Goal: Task Accomplishment & Management: Use online tool/utility

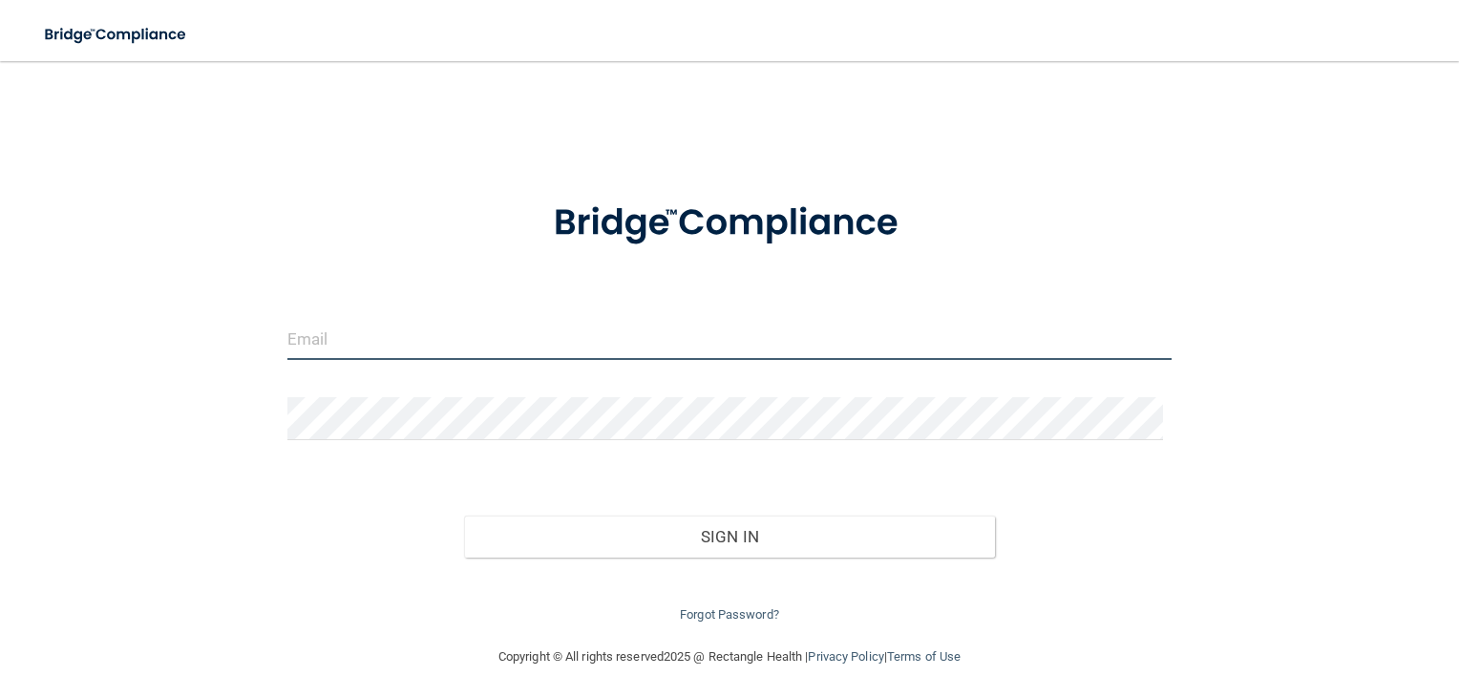
click at [569, 341] on input "email" at bounding box center [729, 338] width 885 height 43
type input "[EMAIL_ADDRESS][PERSON_NAME][DOMAIN_NAME]"
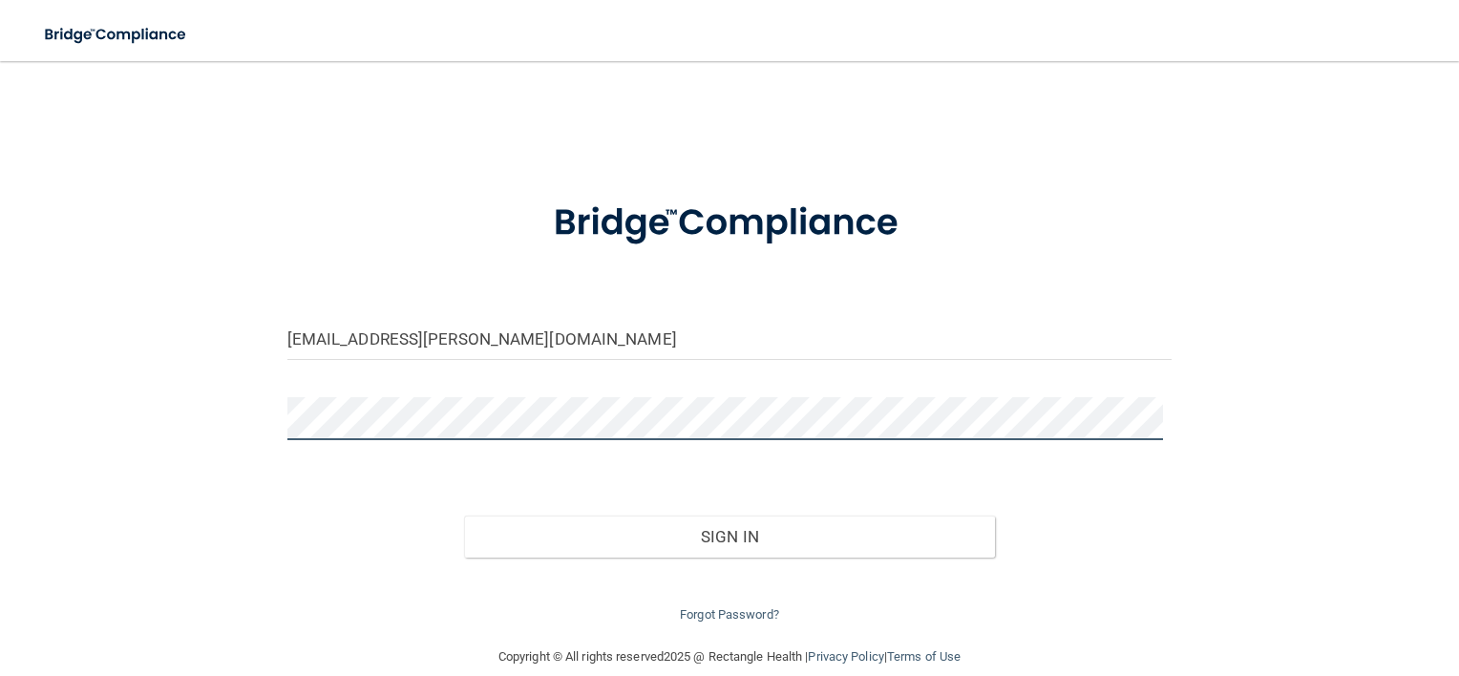
click at [464, 515] on button "Sign In" at bounding box center [729, 536] width 531 height 42
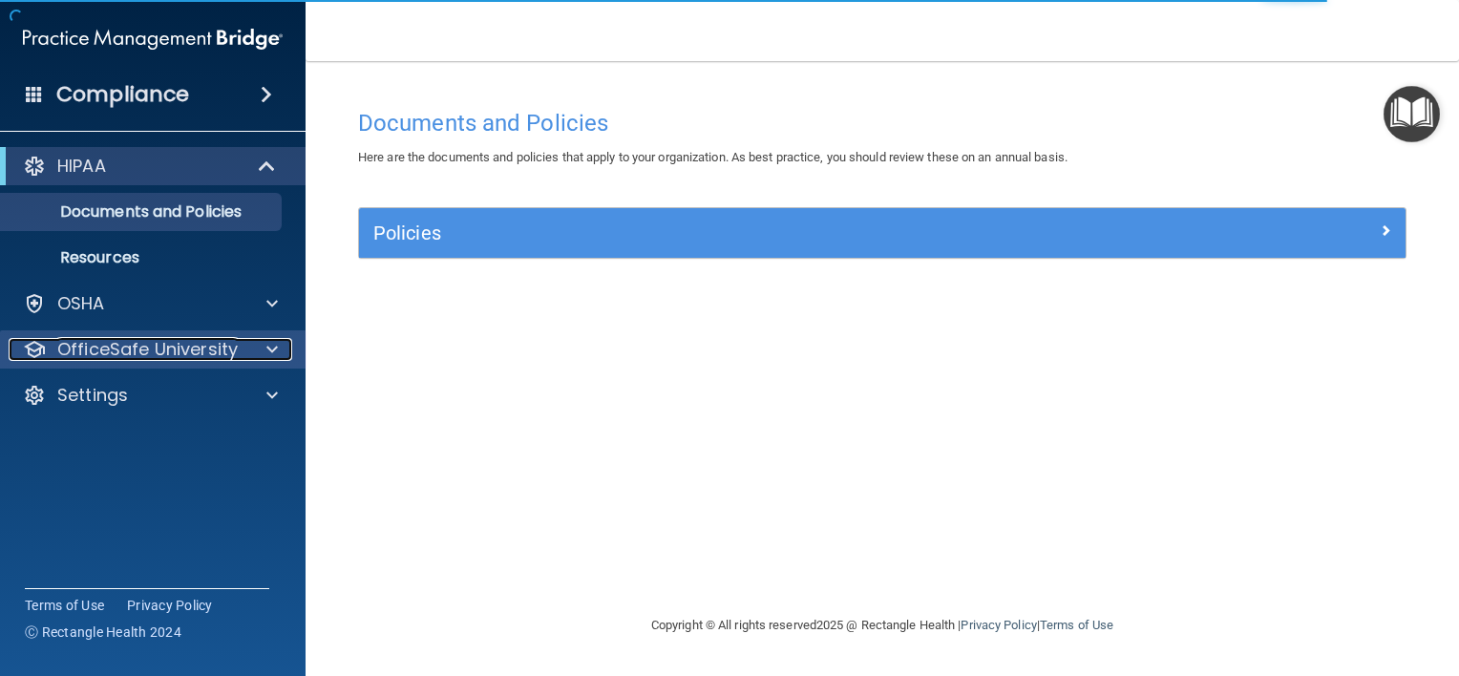
click at [198, 349] on p "OfficeSafe University" at bounding box center [147, 349] width 180 height 23
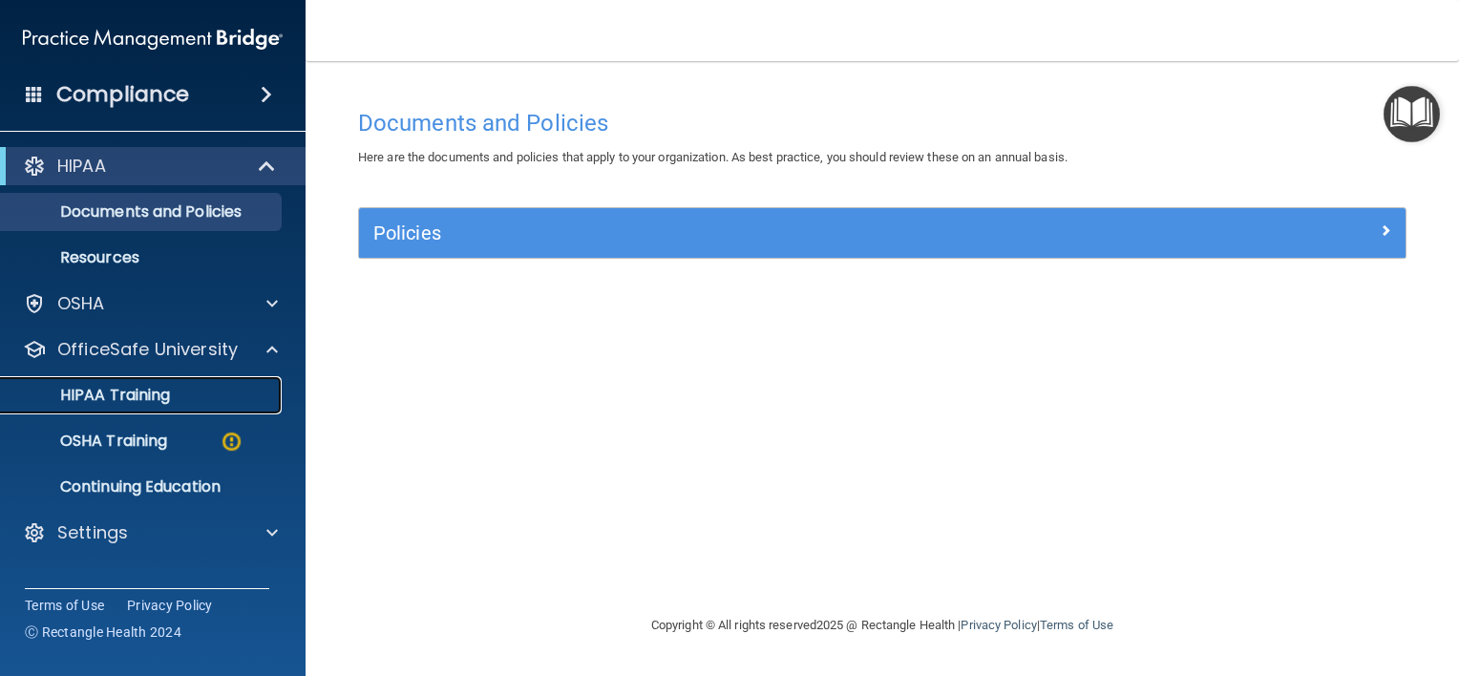
click at [183, 396] on div "HIPAA Training" at bounding box center [142, 395] width 261 height 19
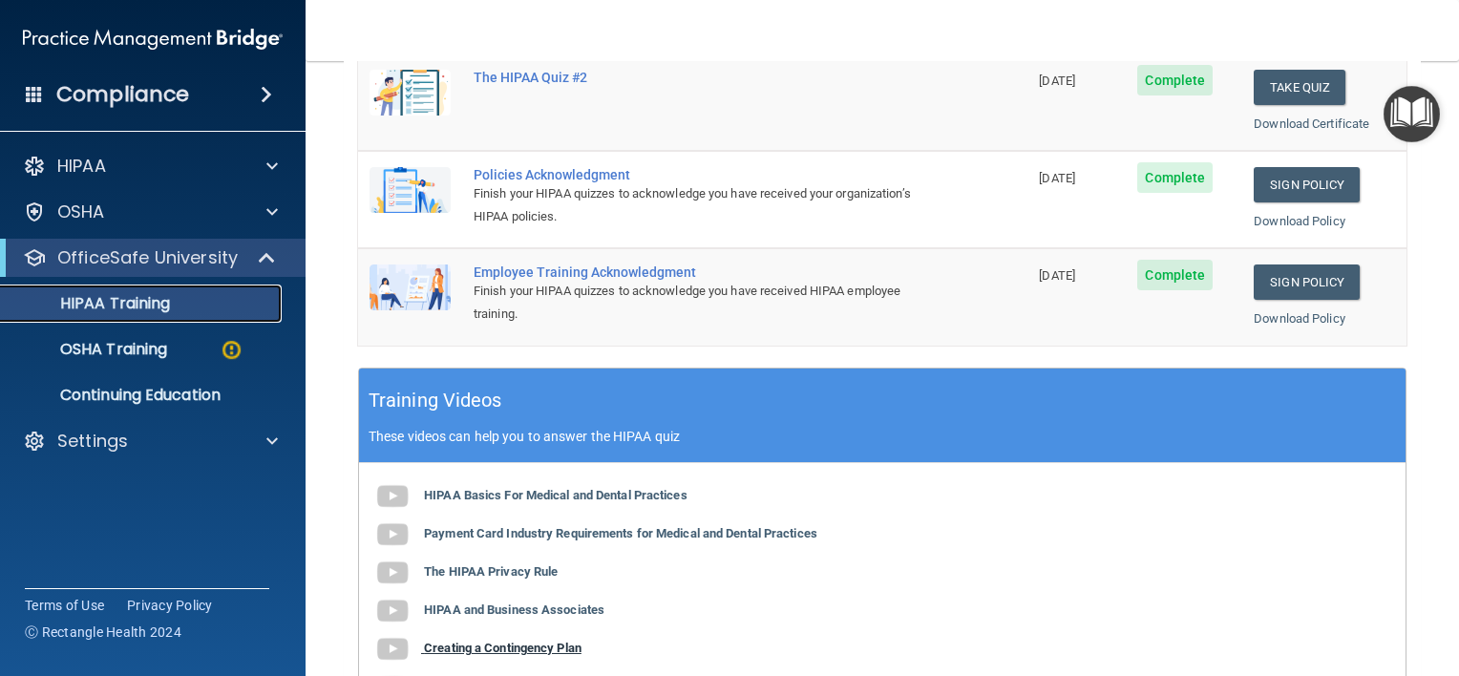
scroll to position [573, 0]
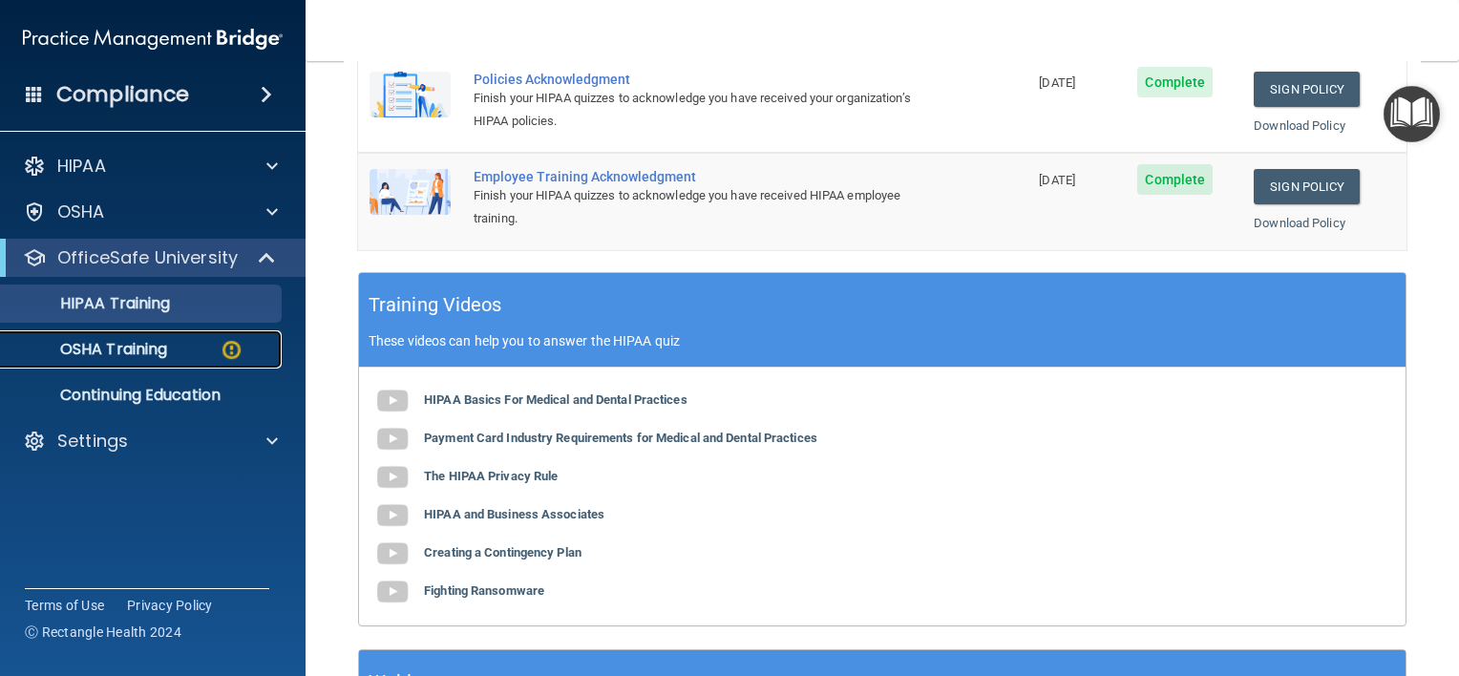
click at [162, 340] on p "OSHA Training" at bounding box center [89, 349] width 155 height 19
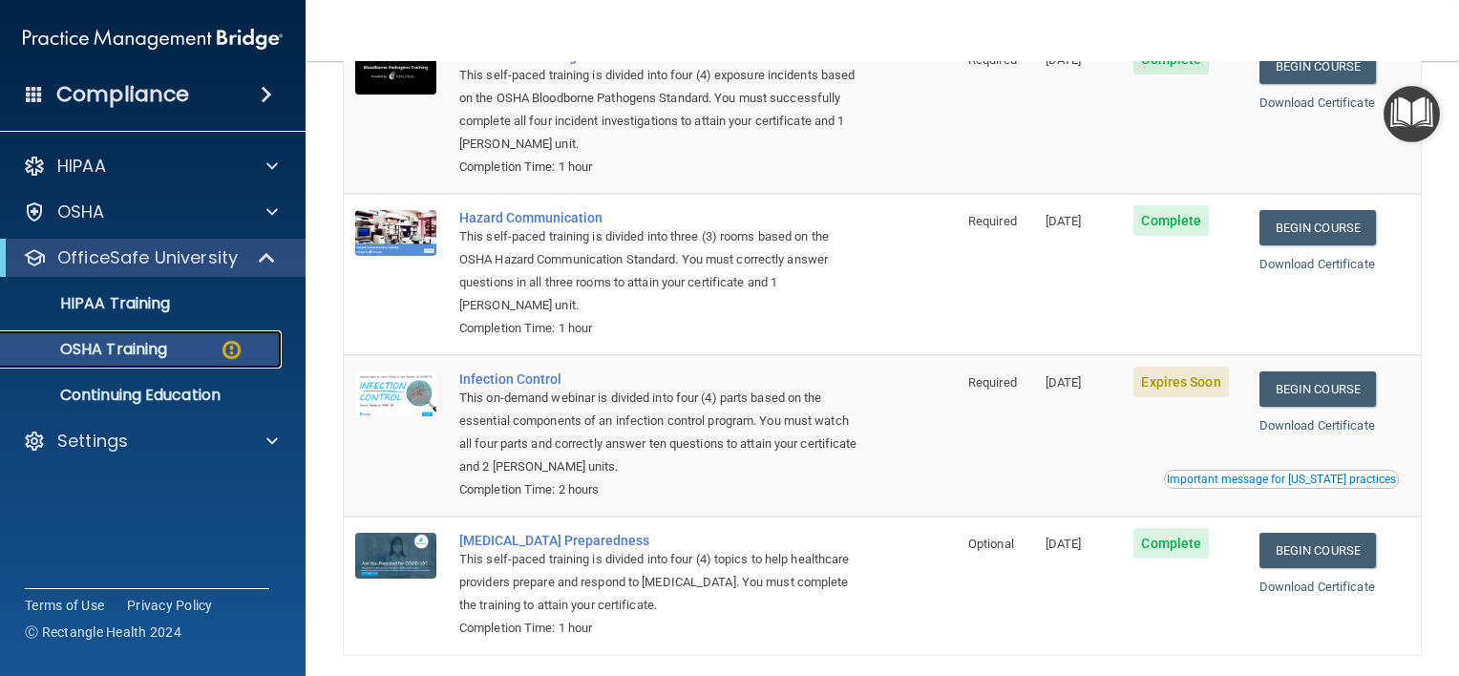
scroll to position [220, 0]
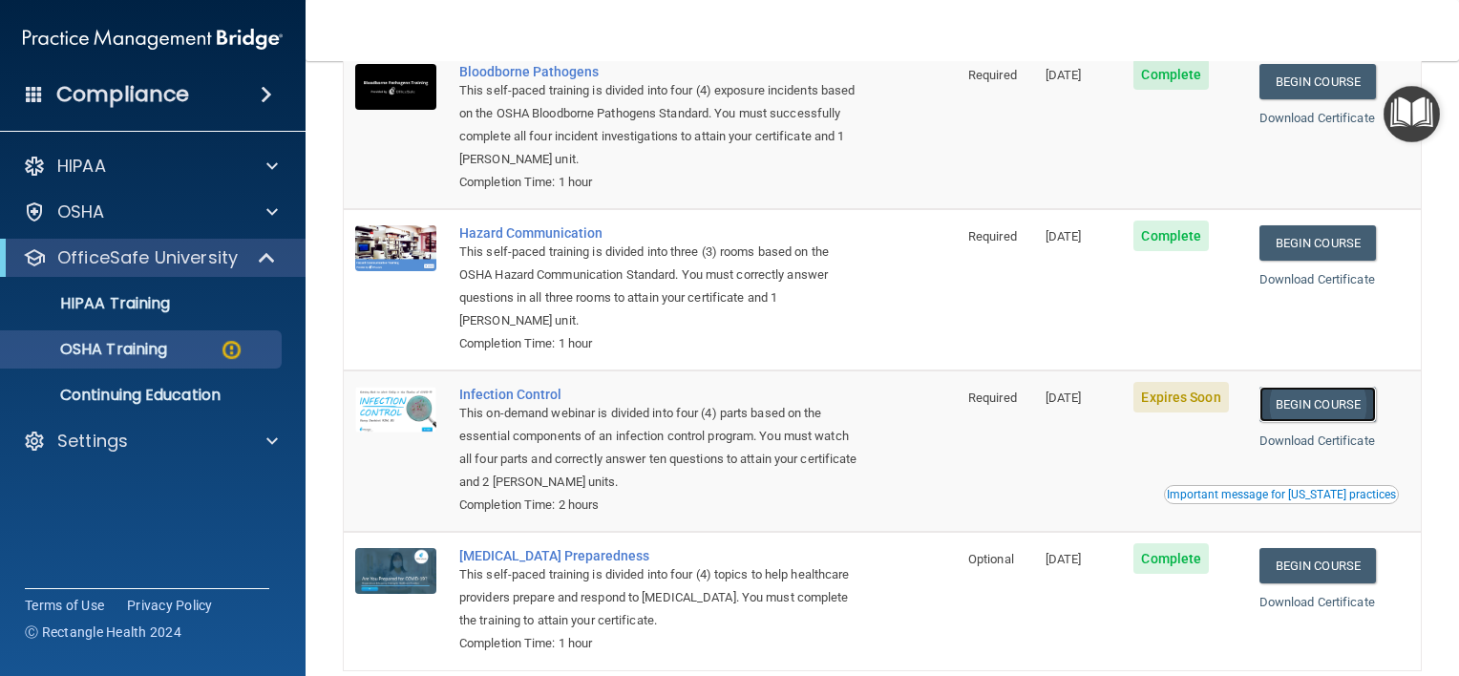
click at [1290, 409] on link "Begin Course" at bounding box center [1317, 404] width 116 height 35
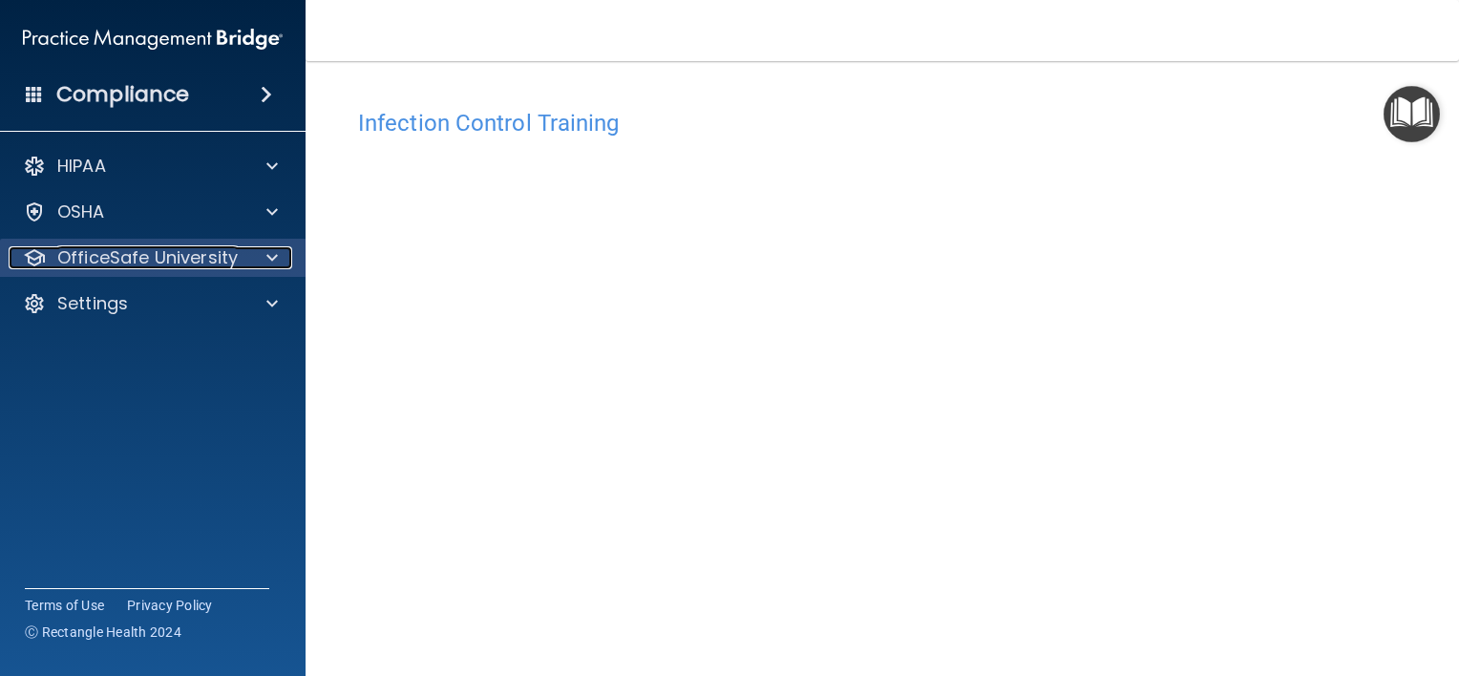
click at [247, 259] on div at bounding box center [269, 257] width 48 height 23
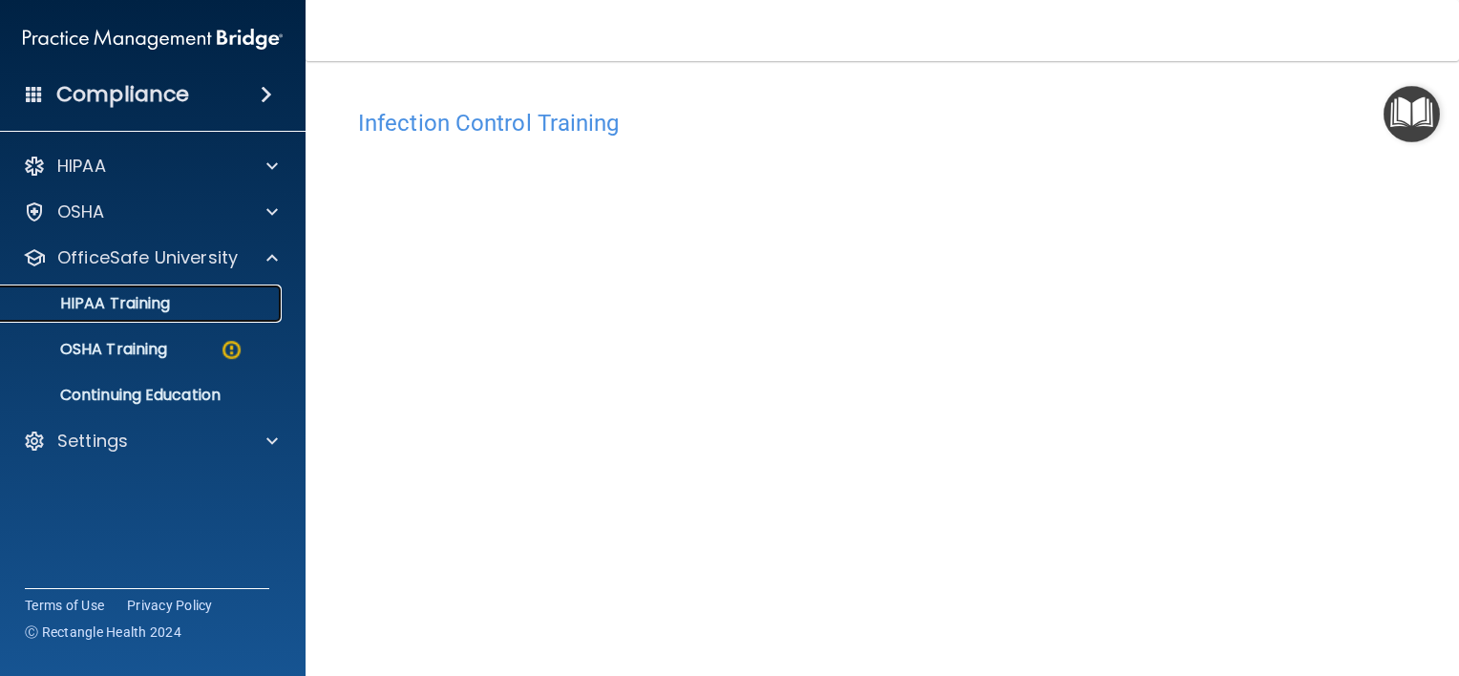
click at [222, 311] on div "HIPAA Training" at bounding box center [142, 303] width 261 height 19
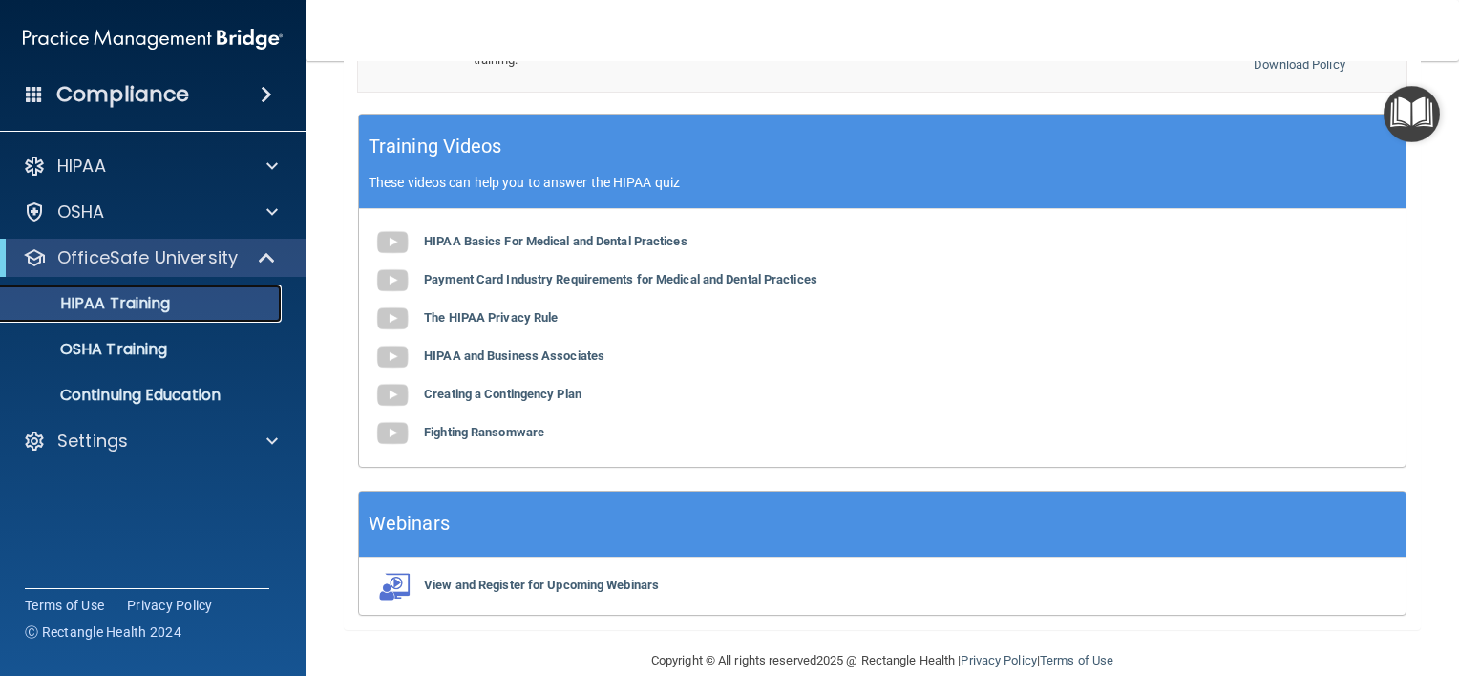
scroll to position [758, 0]
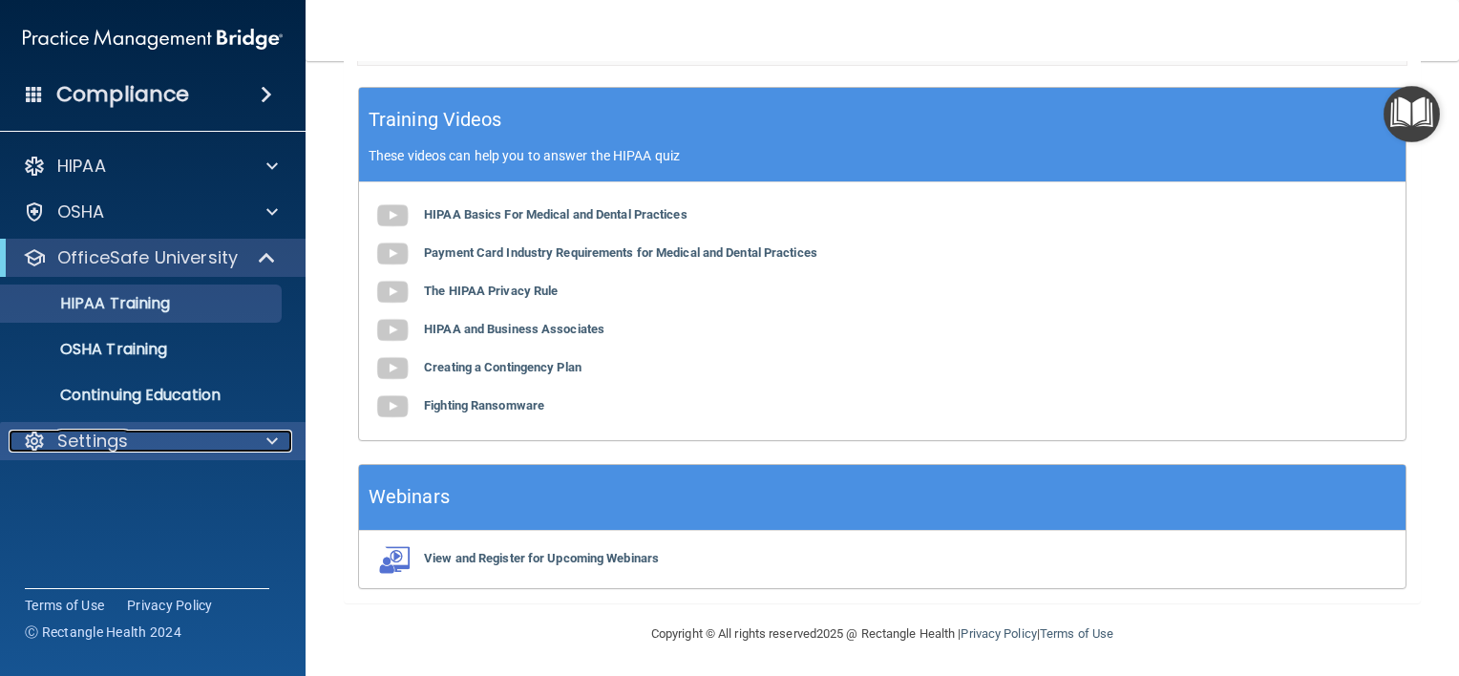
click at [269, 444] on span at bounding box center [271, 441] width 11 height 23
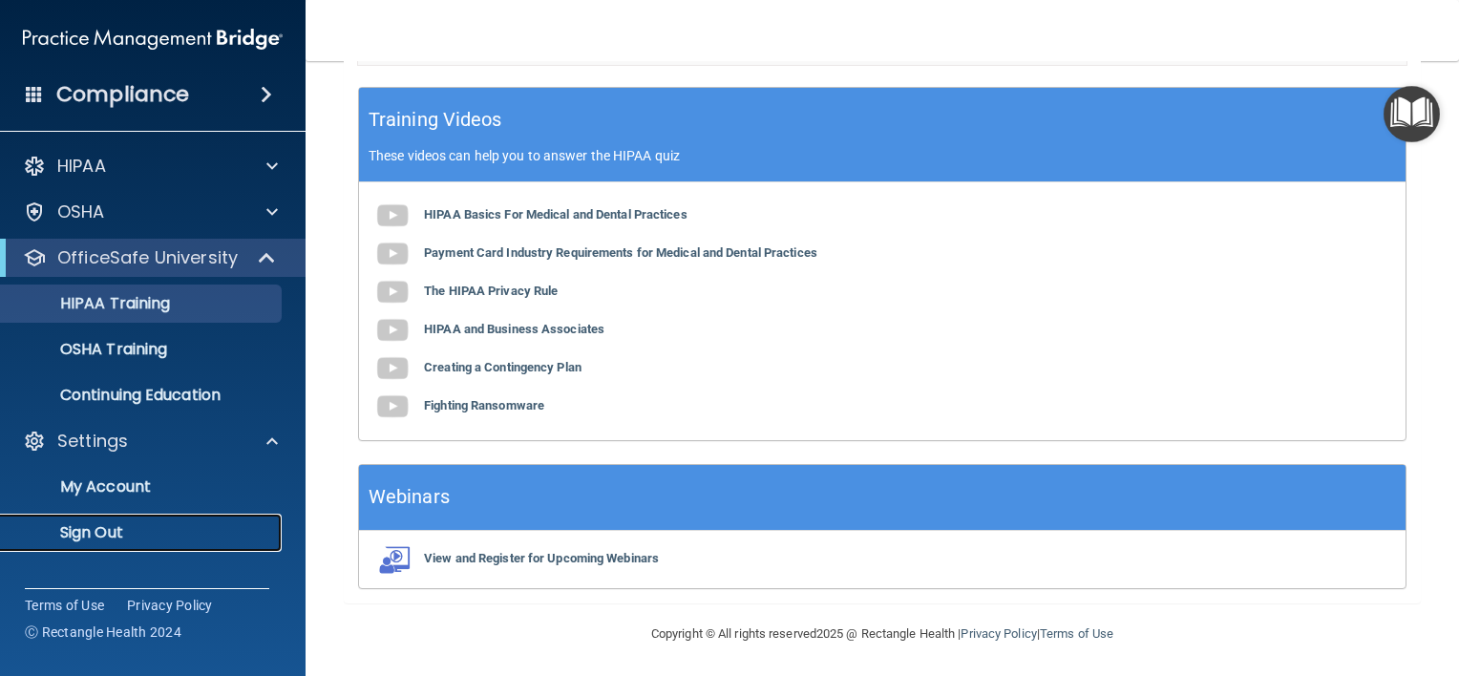
click at [117, 528] on p "Sign Out" at bounding box center [142, 532] width 261 height 19
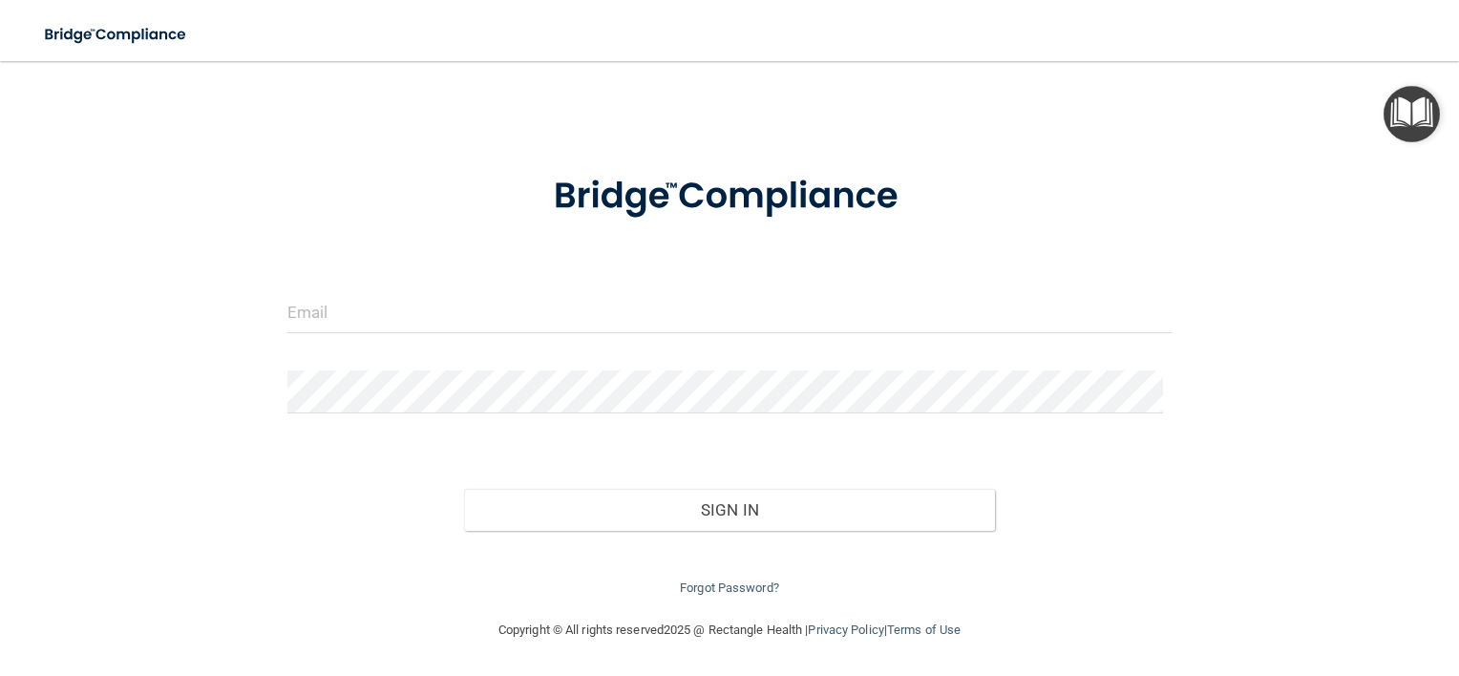
scroll to position [25, 0]
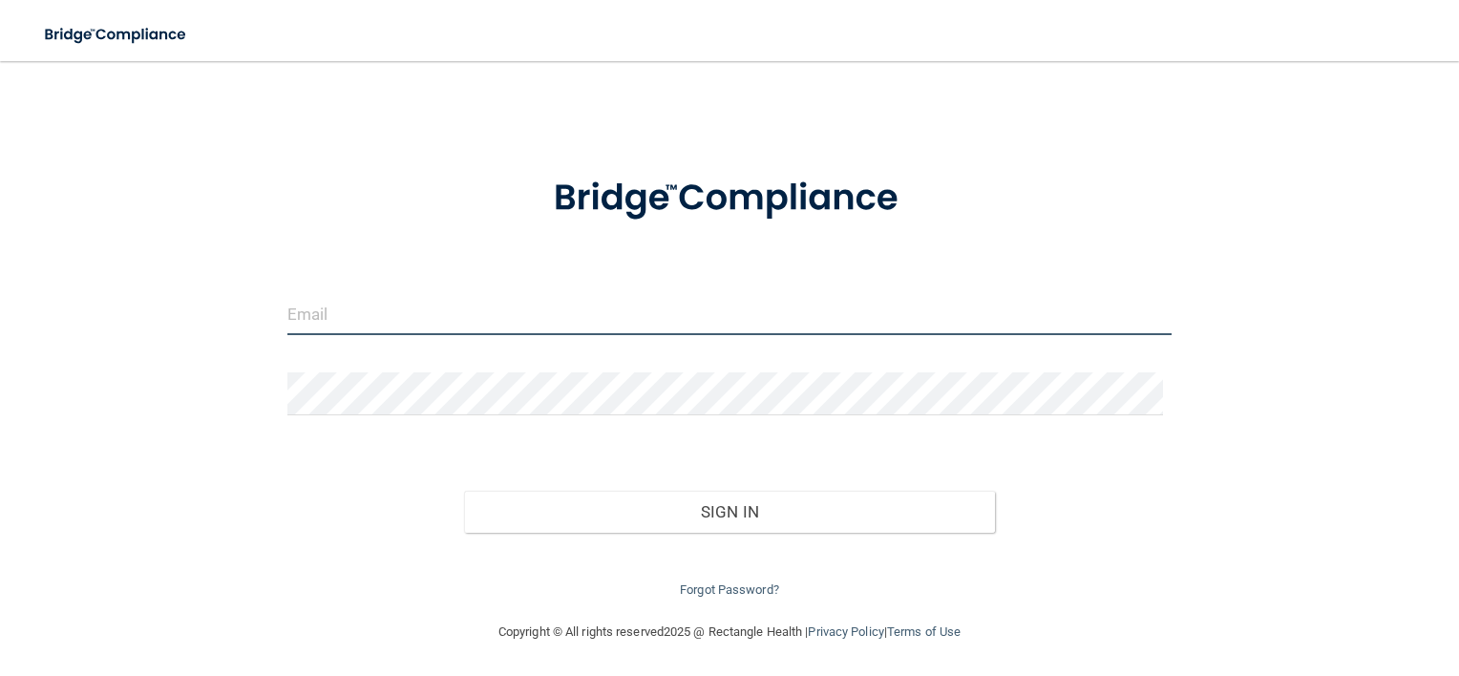
click at [624, 315] on input "email" at bounding box center [729, 313] width 885 height 43
type input "[EMAIL_ADDRESS][PERSON_NAME][DOMAIN_NAME]"
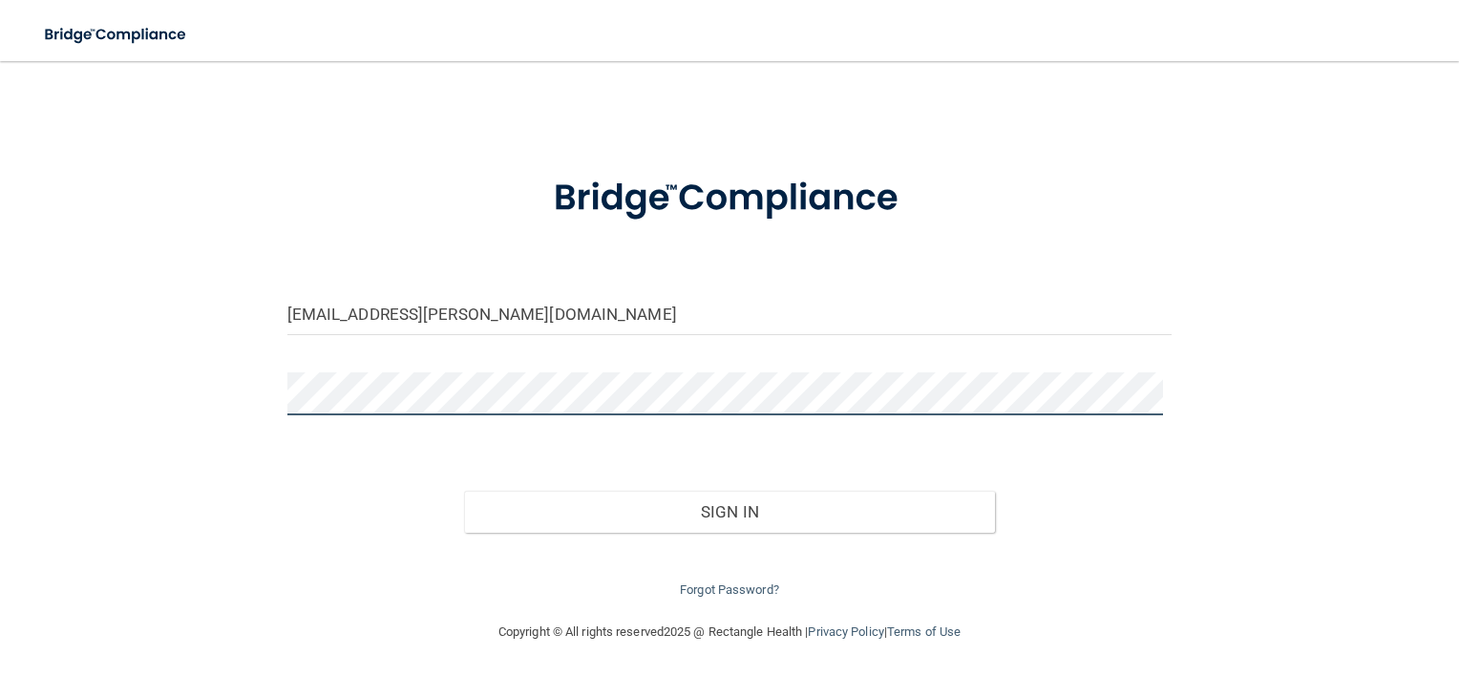
click at [464, 491] on button "Sign In" at bounding box center [729, 512] width 531 height 42
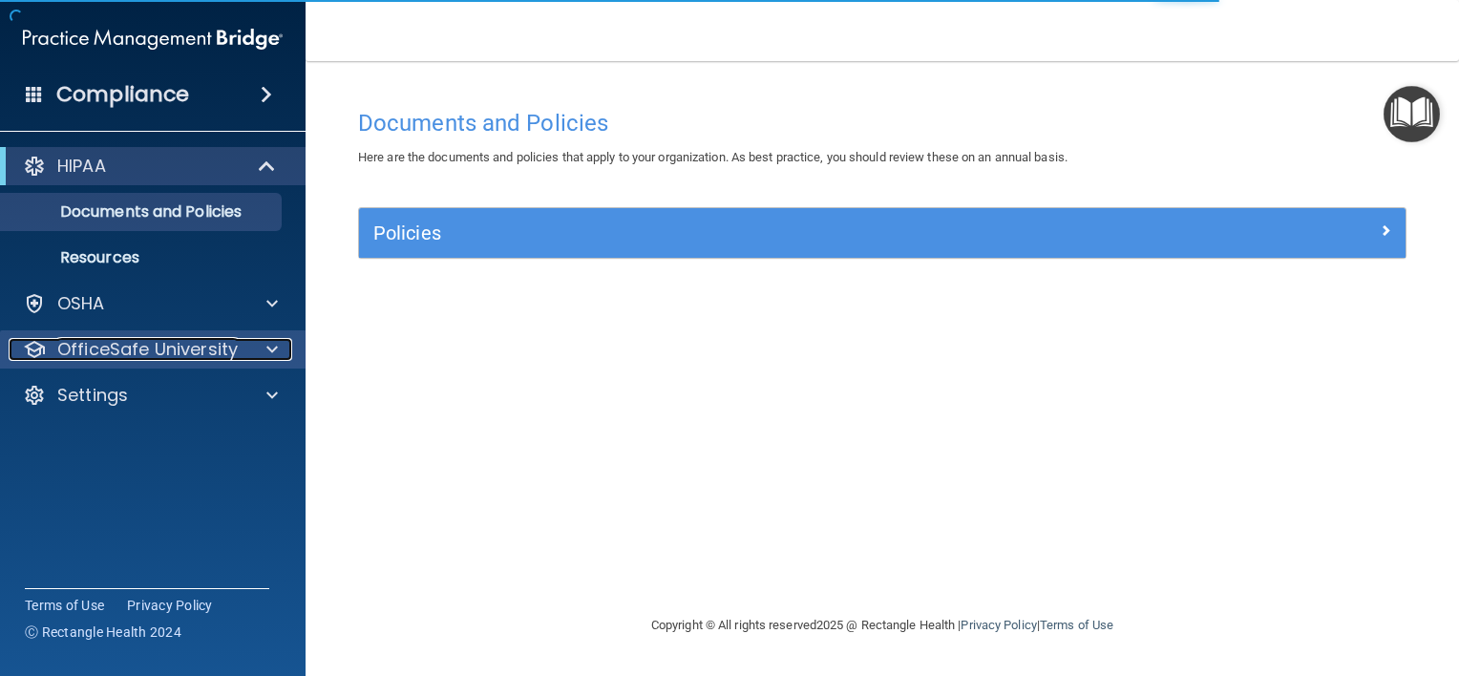
click at [172, 352] on p "OfficeSafe University" at bounding box center [147, 349] width 180 height 23
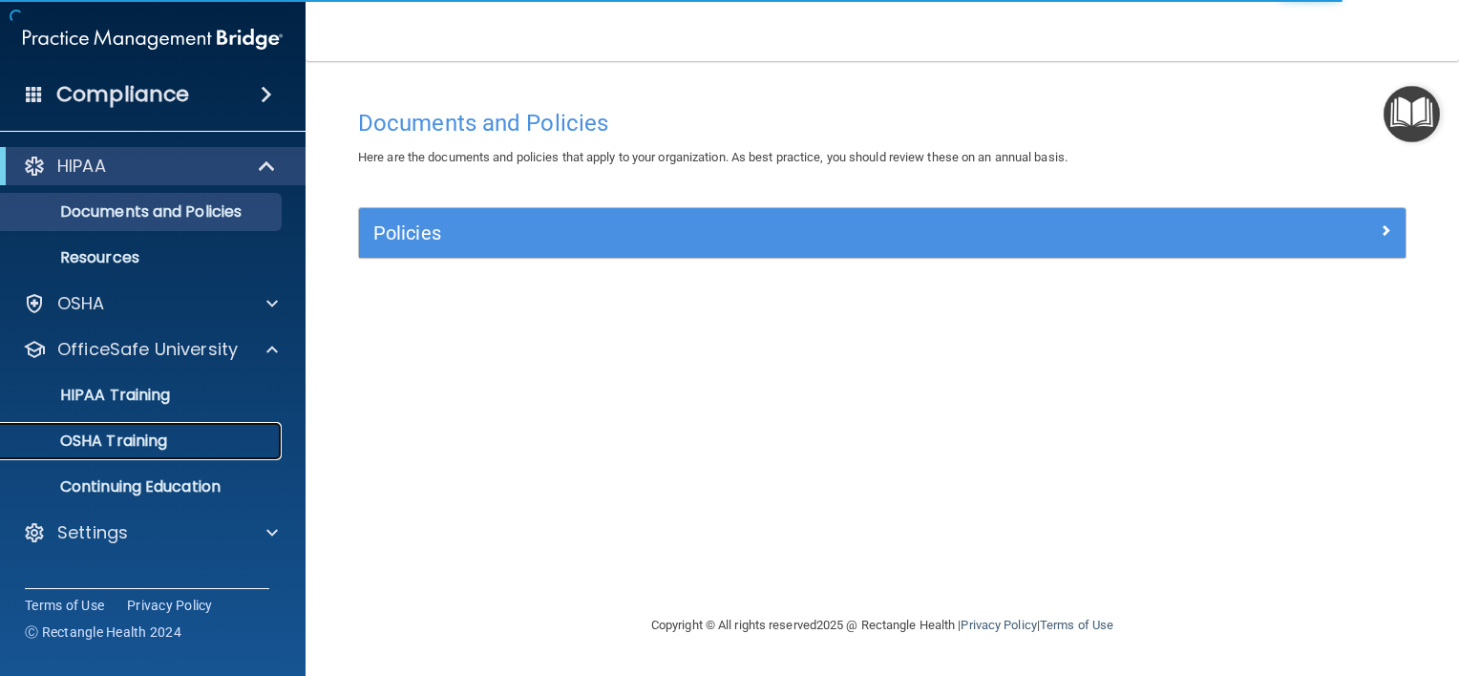
click at [170, 434] on div "OSHA Training" at bounding box center [142, 440] width 261 height 19
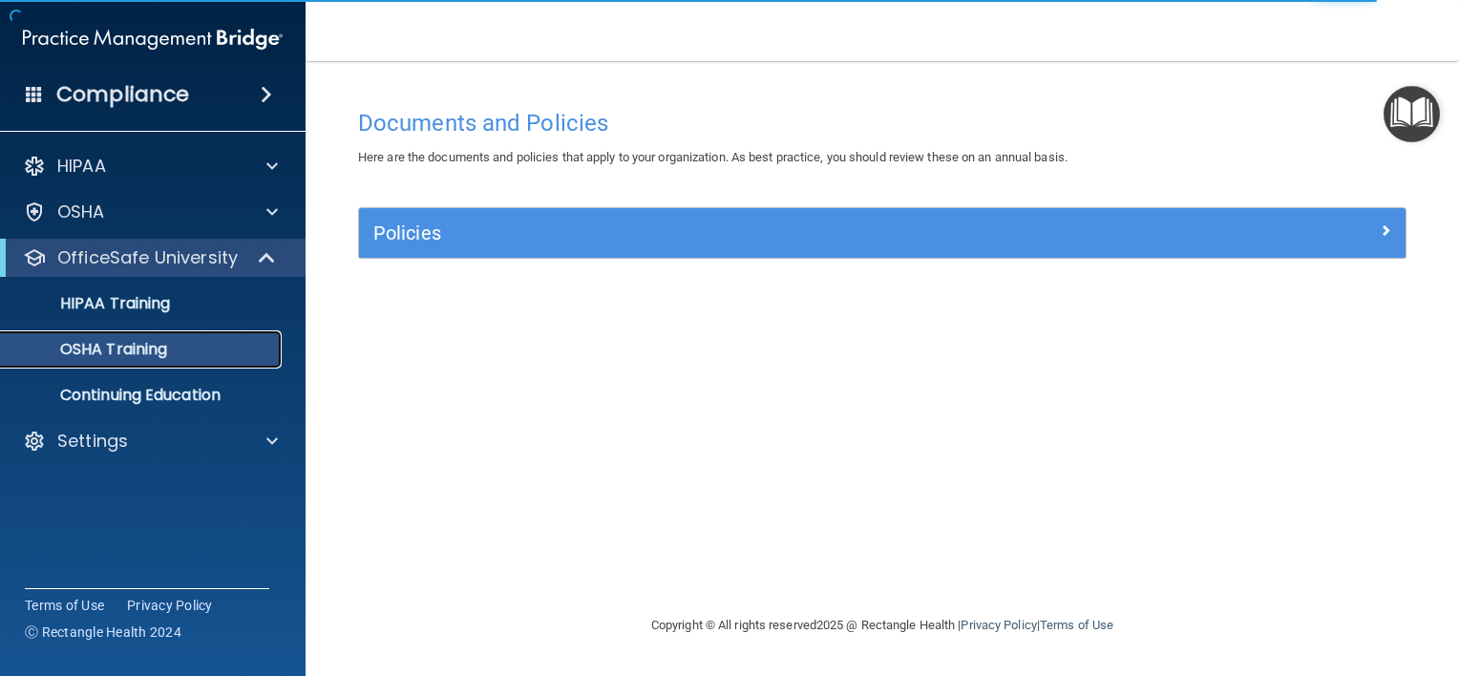
click at [157, 362] on link "OSHA Training" at bounding box center [131, 349] width 301 height 38
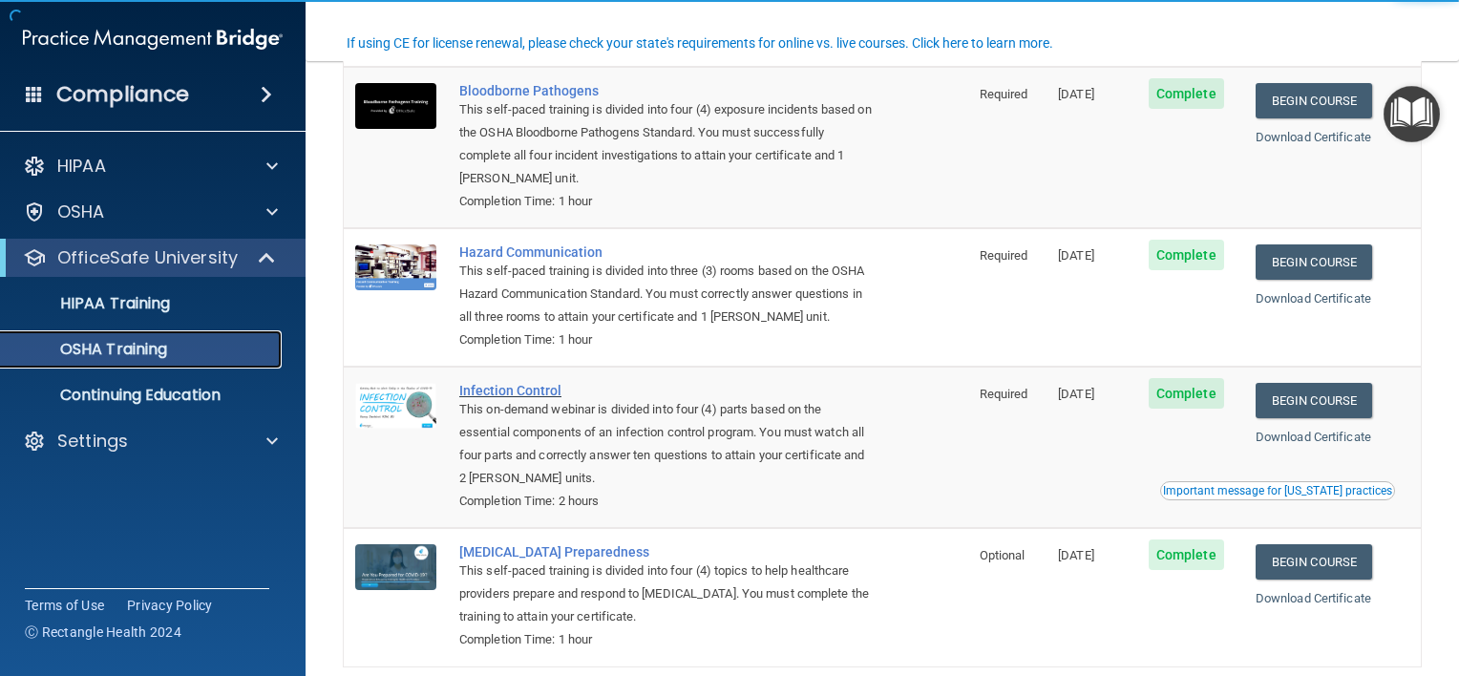
scroll to position [239, 0]
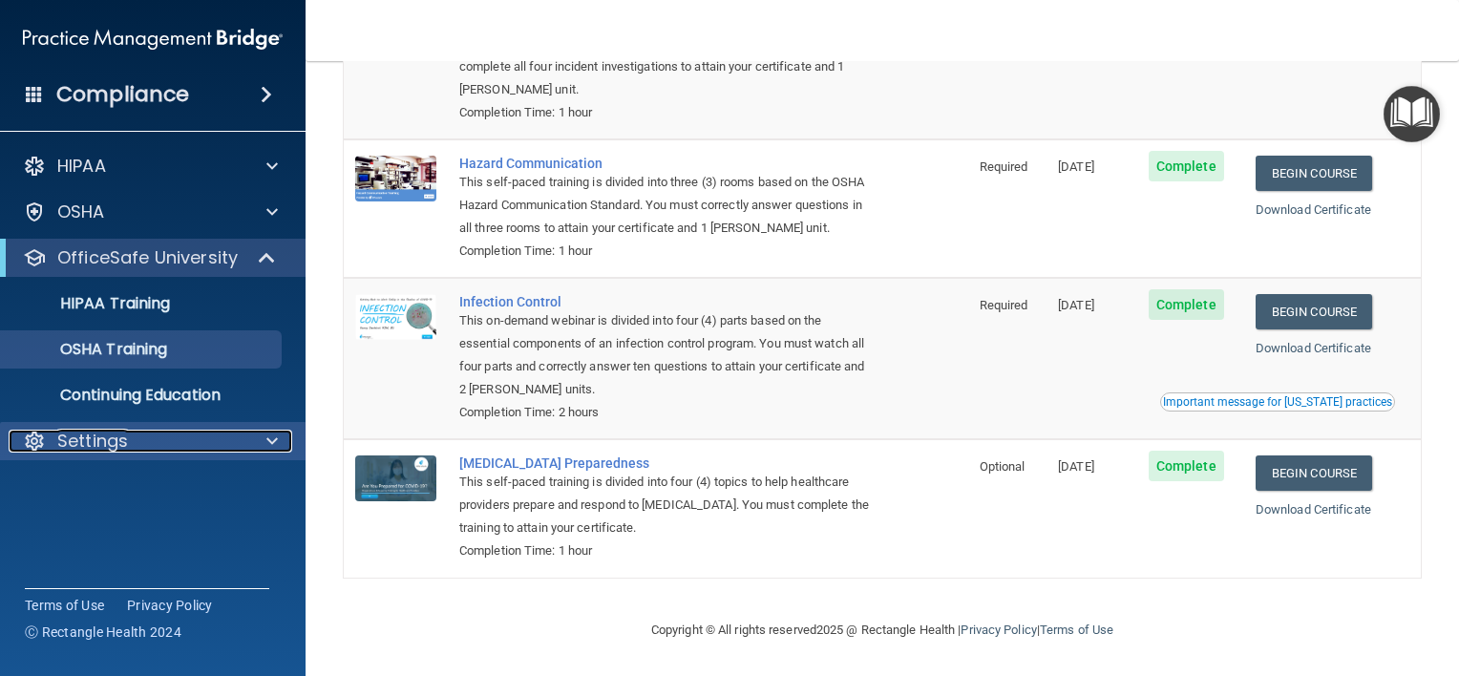
click at [263, 444] on div at bounding box center [269, 441] width 48 height 23
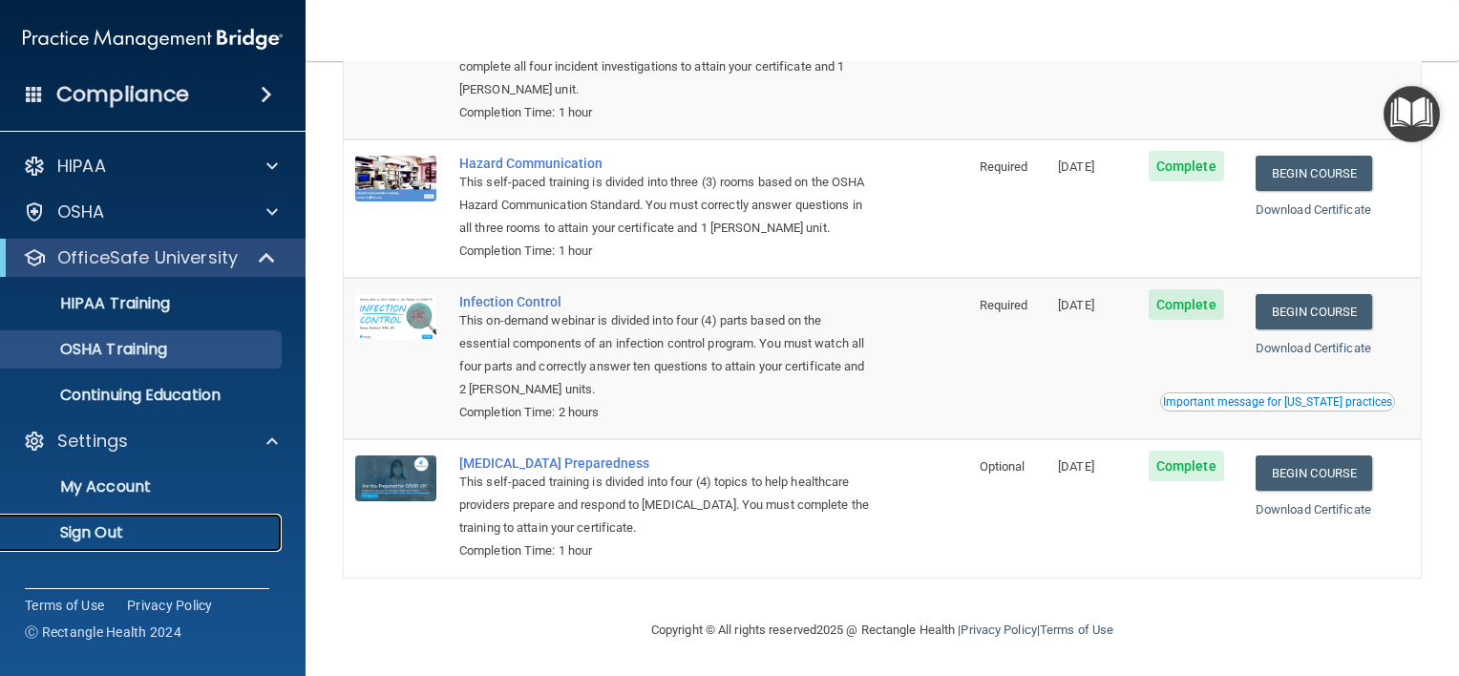
click at [99, 534] on p "Sign Out" at bounding box center [142, 532] width 261 height 19
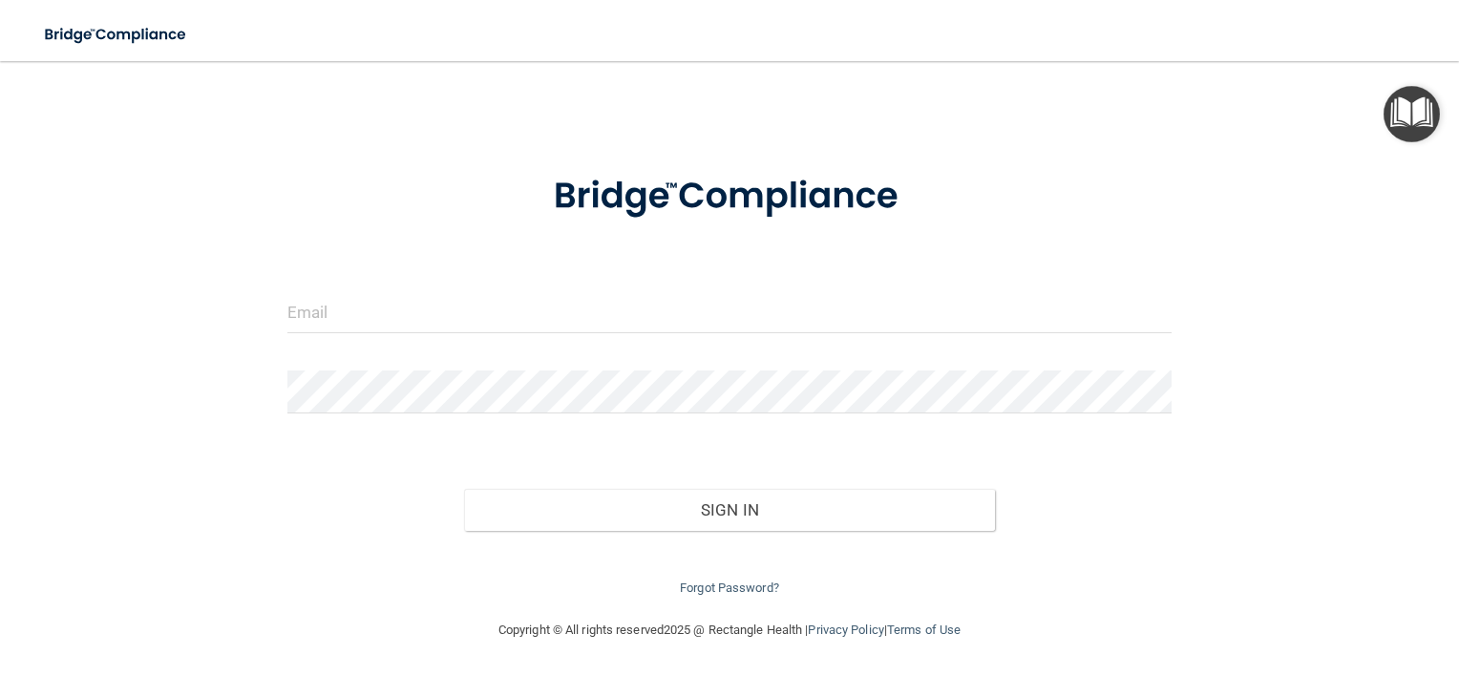
scroll to position [25, 0]
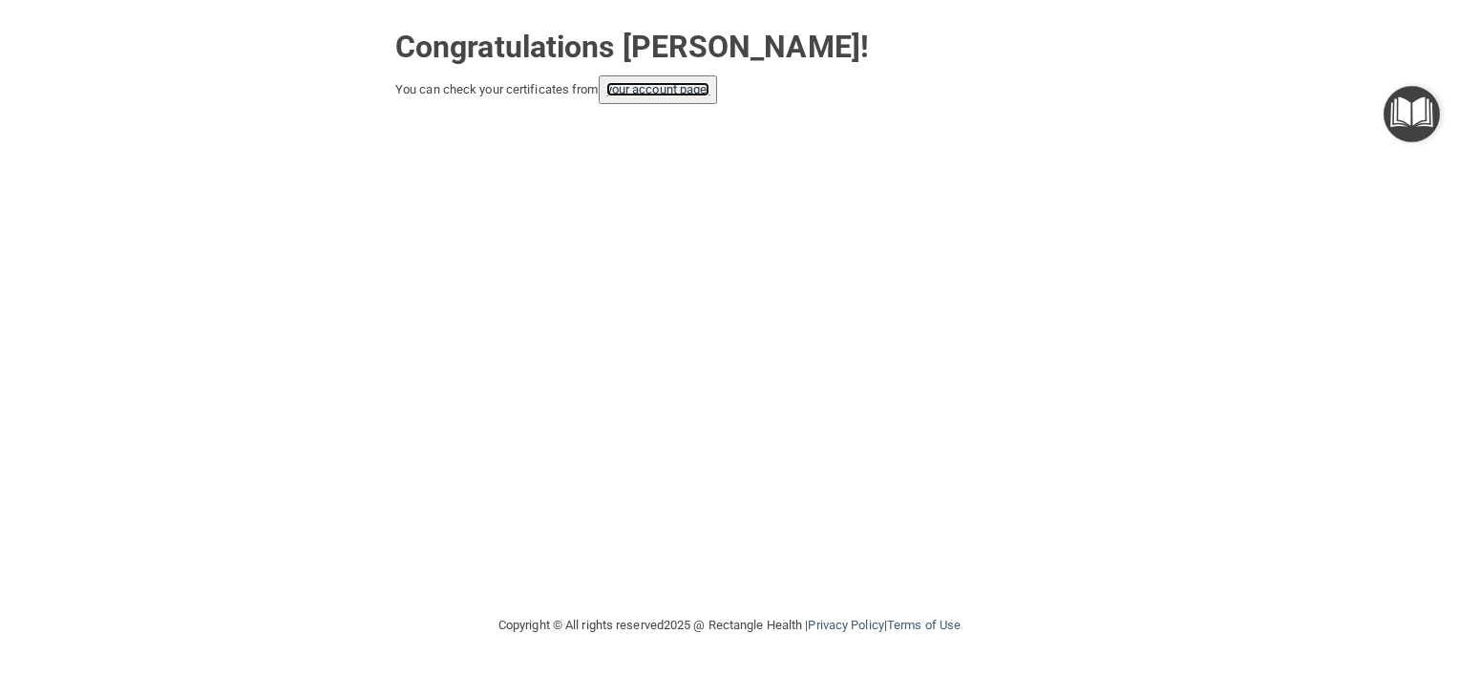
click at [682, 88] on link "your account page!" at bounding box center [658, 89] width 104 height 14
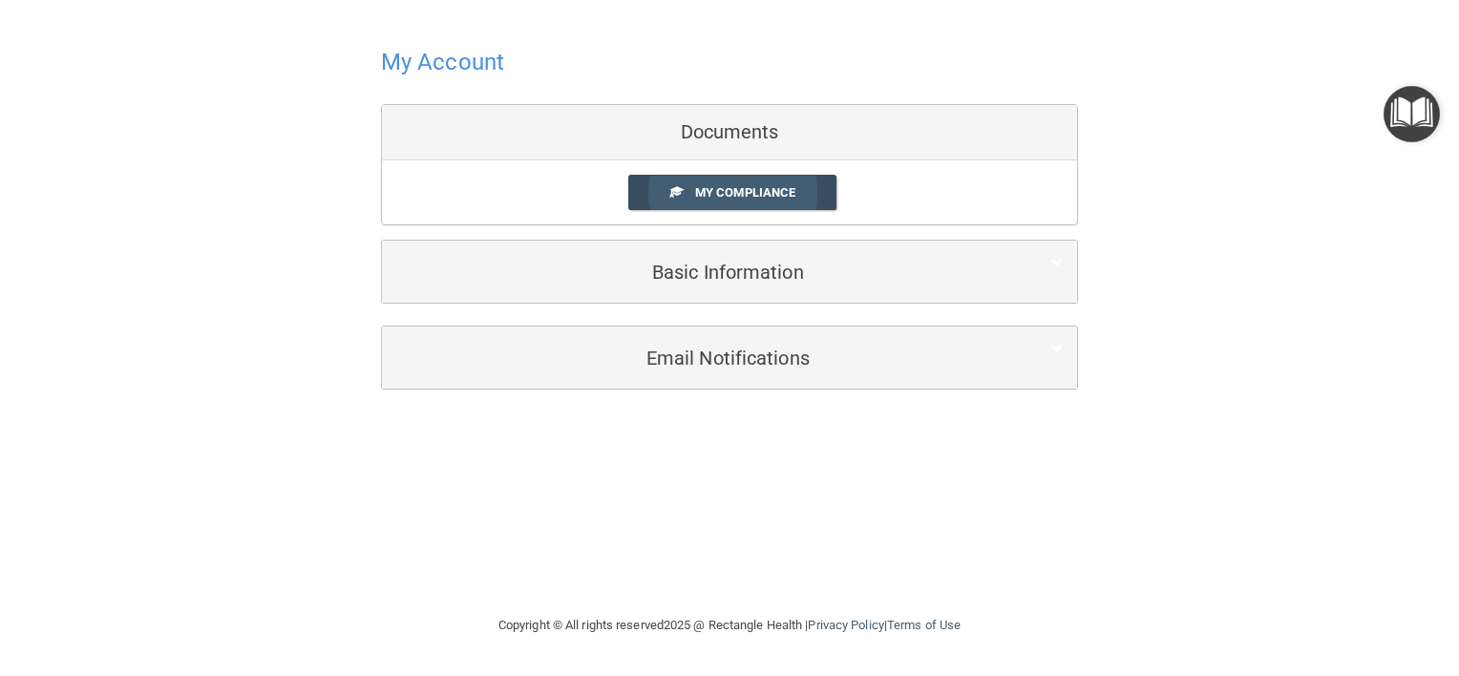
click at [716, 195] on span "My Compliance" at bounding box center [745, 192] width 100 height 14
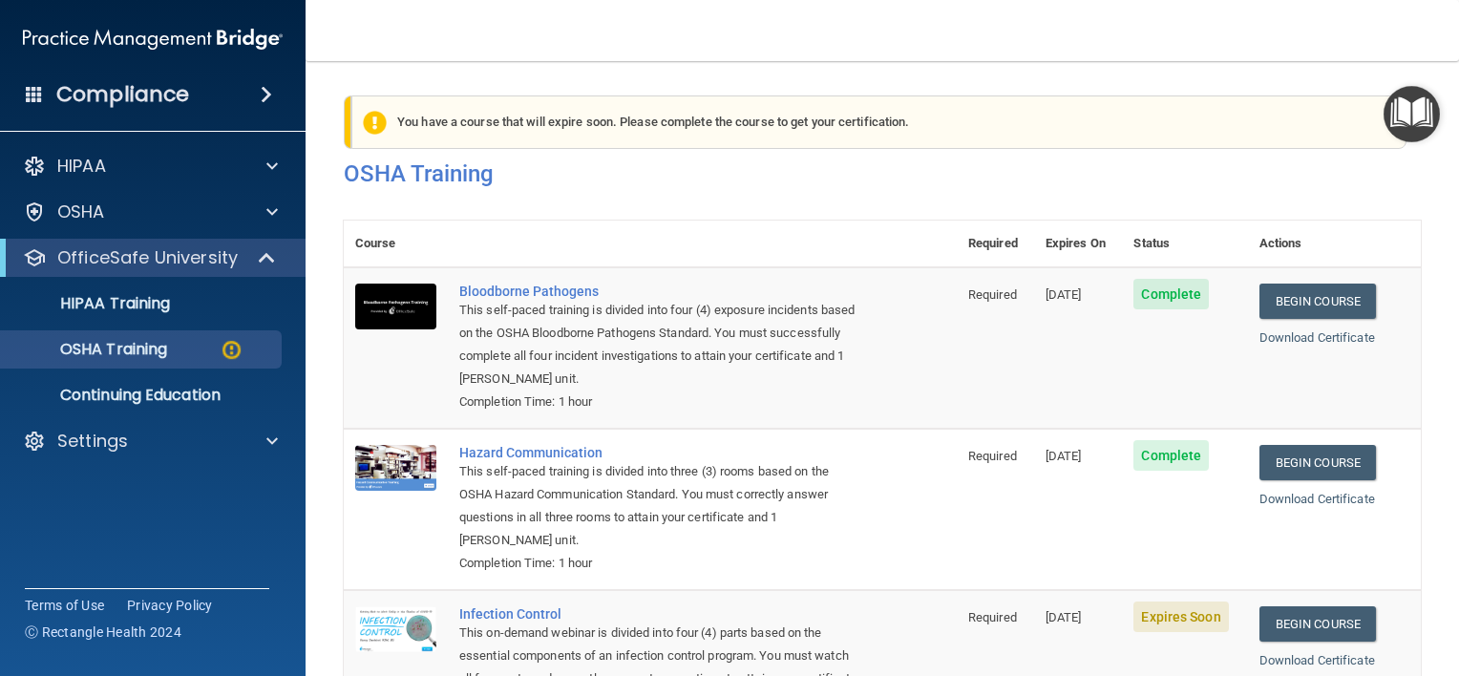
scroll to position [220, 0]
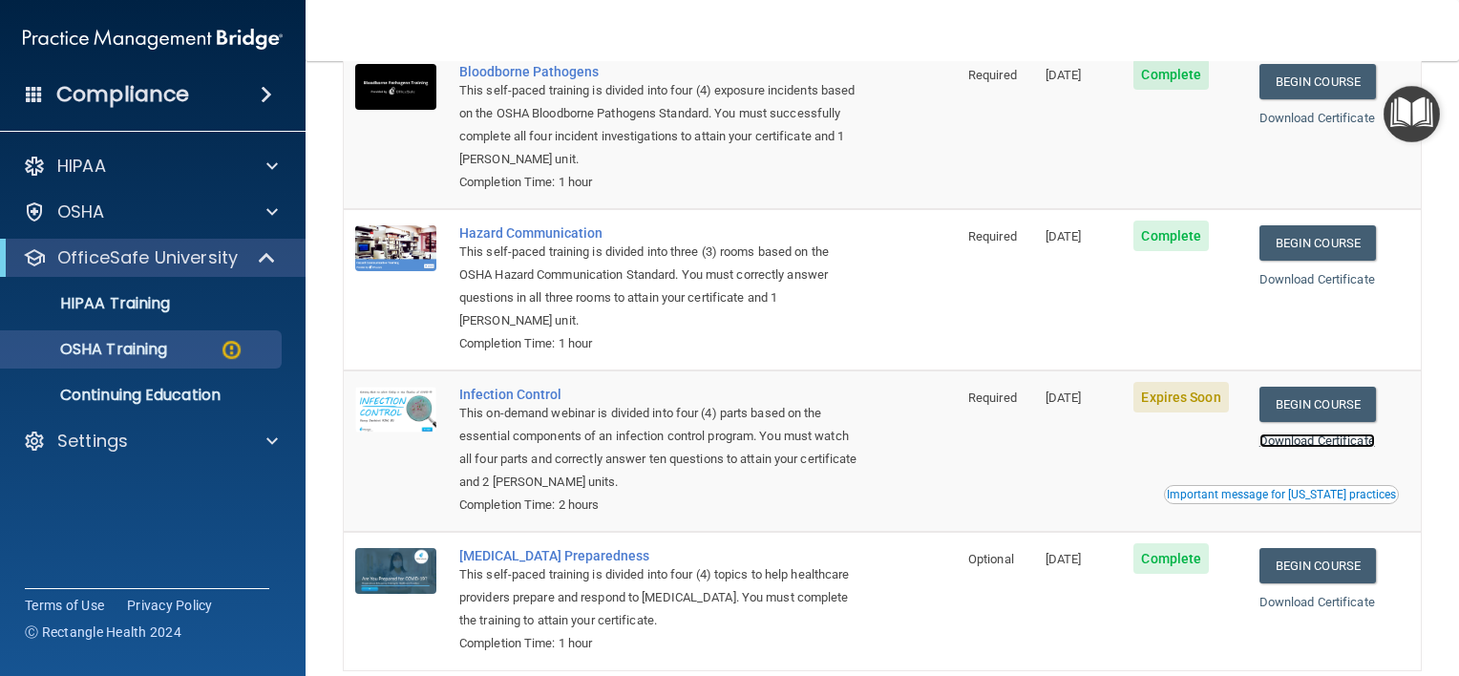
click at [1311, 444] on link "Download Certificate" at bounding box center [1317, 440] width 116 height 14
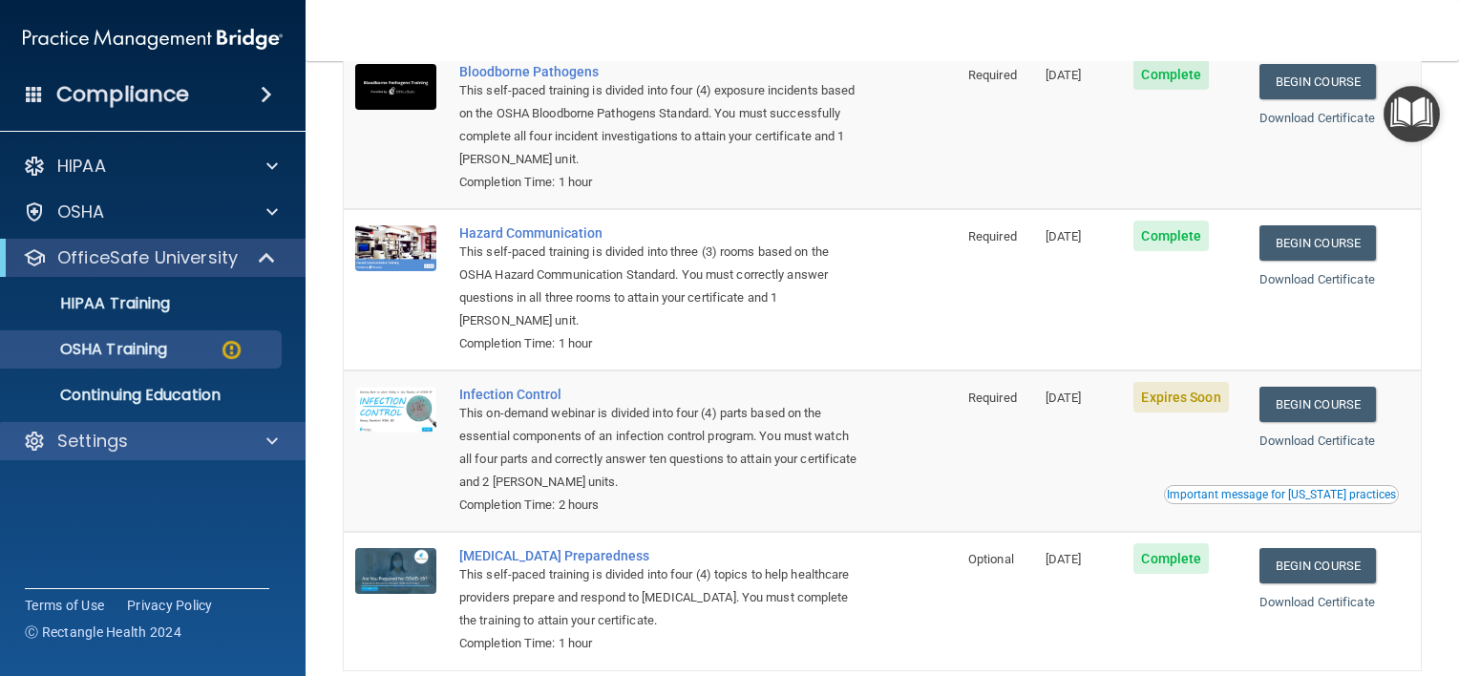
click at [213, 452] on div "Settings" at bounding box center [153, 441] width 306 height 38
click at [213, 446] on div "Settings" at bounding box center [127, 441] width 237 height 23
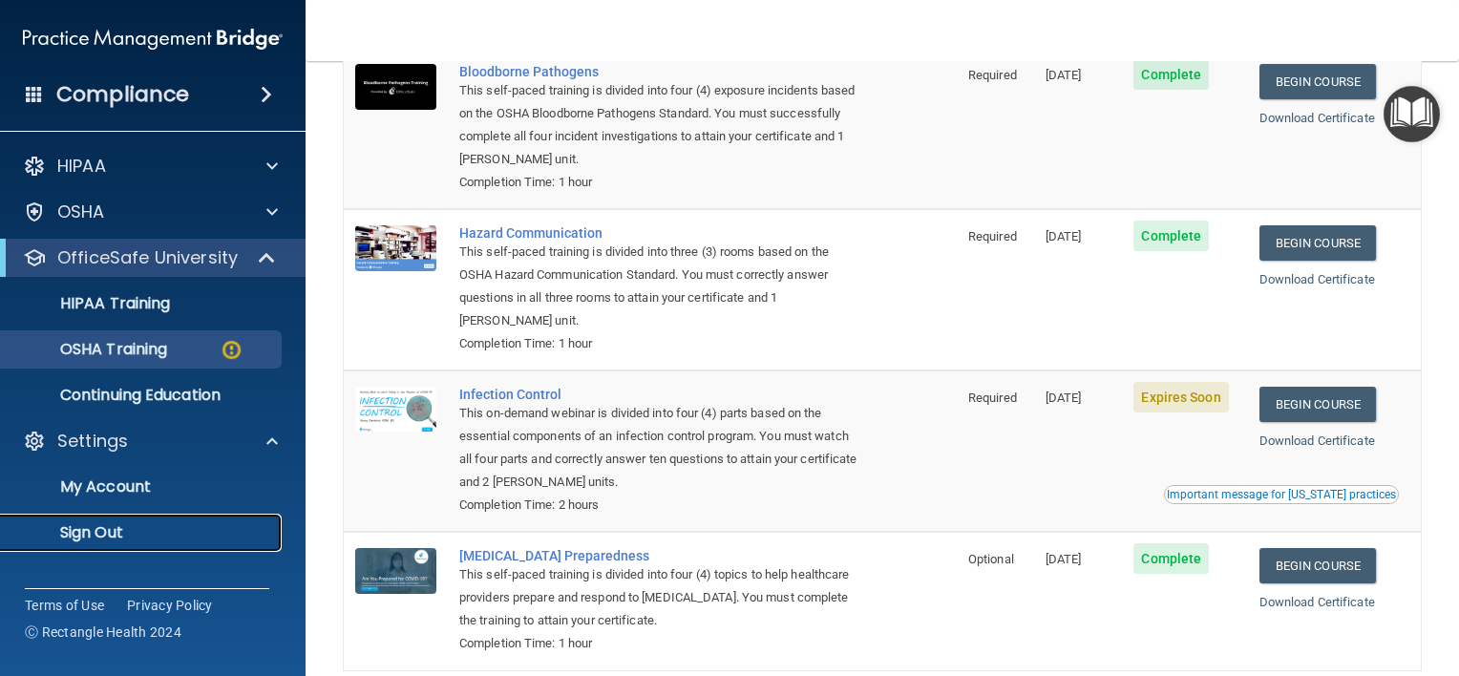
click at [96, 527] on p "Sign Out" at bounding box center [142, 532] width 261 height 19
